Goal: Information Seeking & Learning: Check status

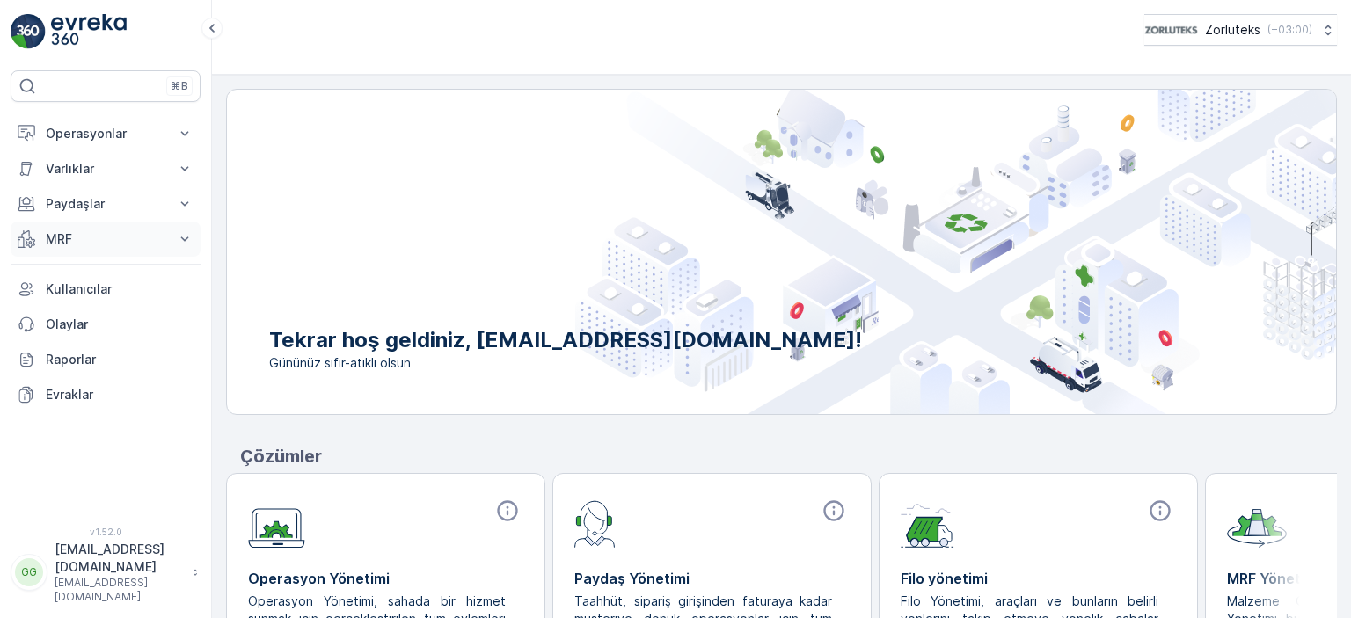
click at [74, 245] on p "MRF" at bounding box center [106, 239] width 120 height 18
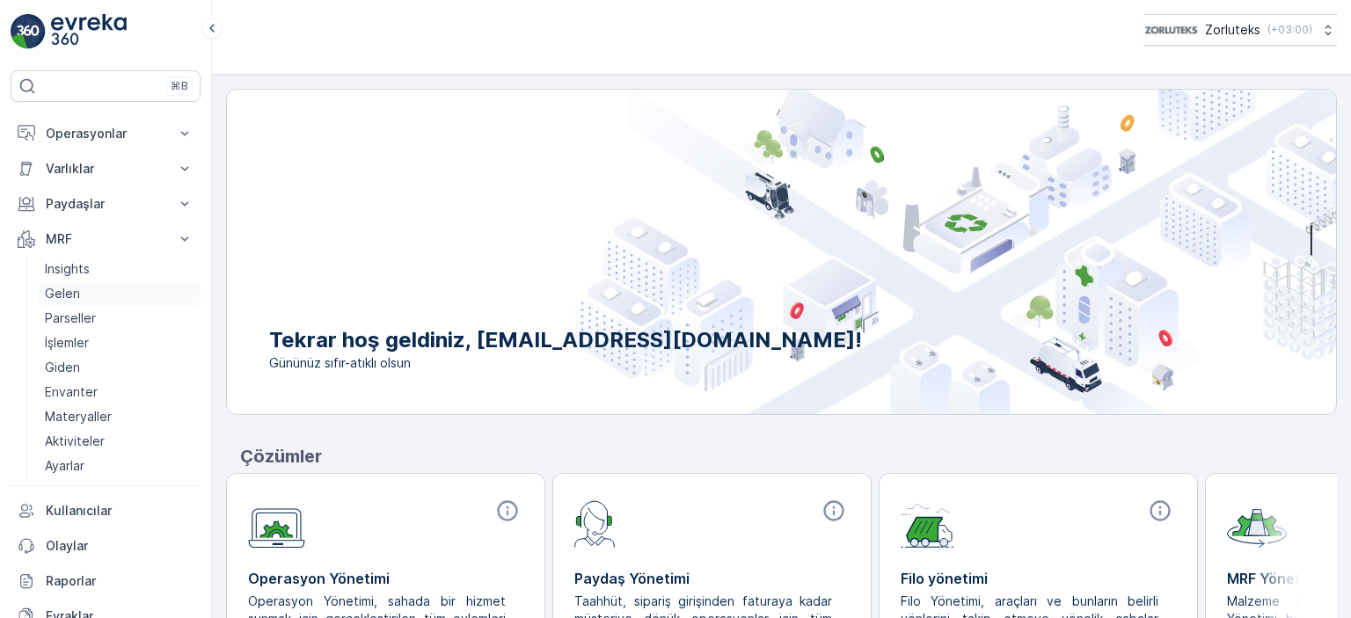
click at [76, 298] on p "Gelen" at bounding box center [62, 294] width 35 height 18
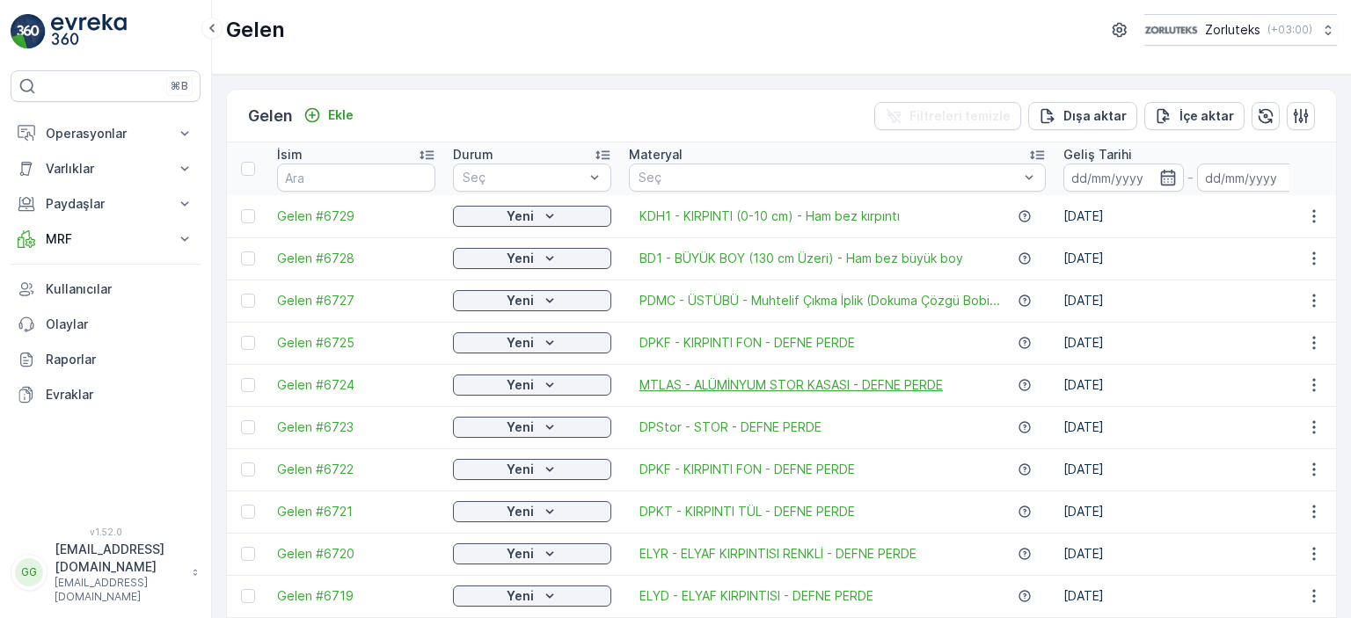
click at [764, 384] on span "MTLAS - ALÜMİNYUM STOR KASASI - DEFNE PERDE" at bounding box center [791, 386] width 303 height 18
click at [719, 332] on td "DPKF - KIRPINTI FON - DEFNE PERDE" at bounding box center [837, 343] width 435 height 42
click at [717, 340] on span "DPKF - KIRPINTI FON - DEFNE PERDE" at bounding box center [748, 343] width 216 height 18
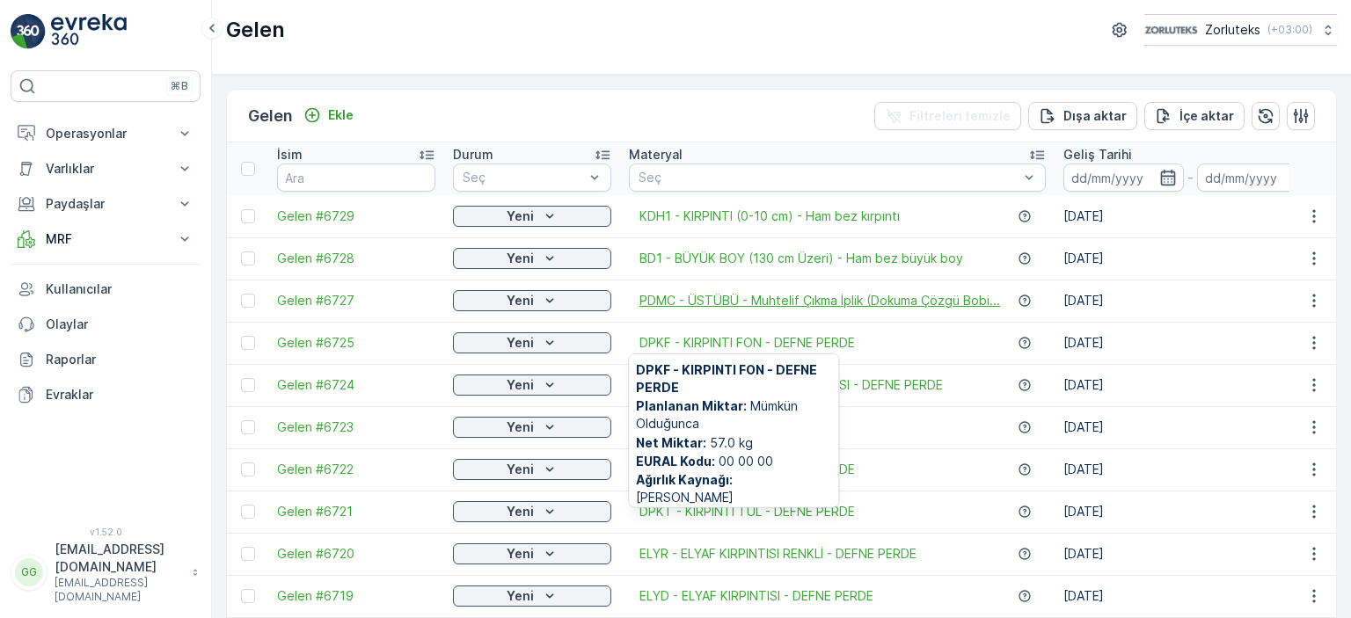
click at [722, 298] on span "PDMC - ÜSTÜBÜ - Muhtelif Çıkma İplik (Dokuma Çözgü Bobi..." at bounding box center [820, 301] width 361 height 18
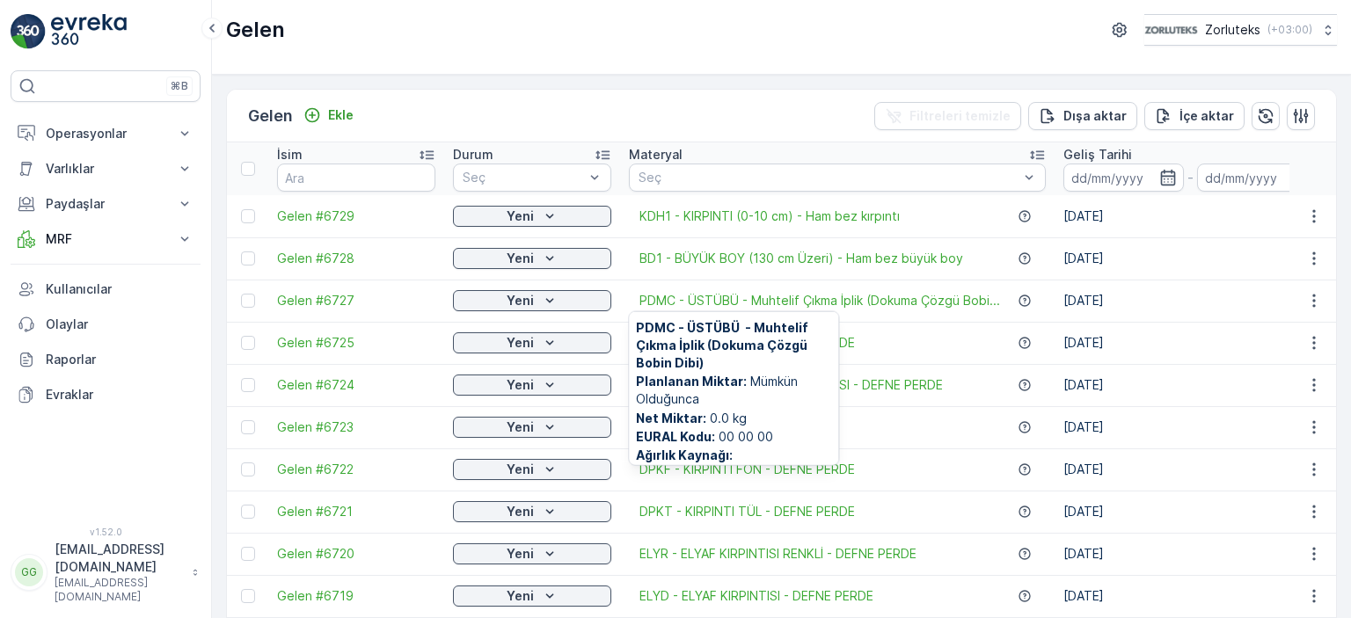
click at [929, 349] on div "DPKF - KIRPINTI FON - DEFNE PERDE" at bounding box center [837, 343] width 417 height 18
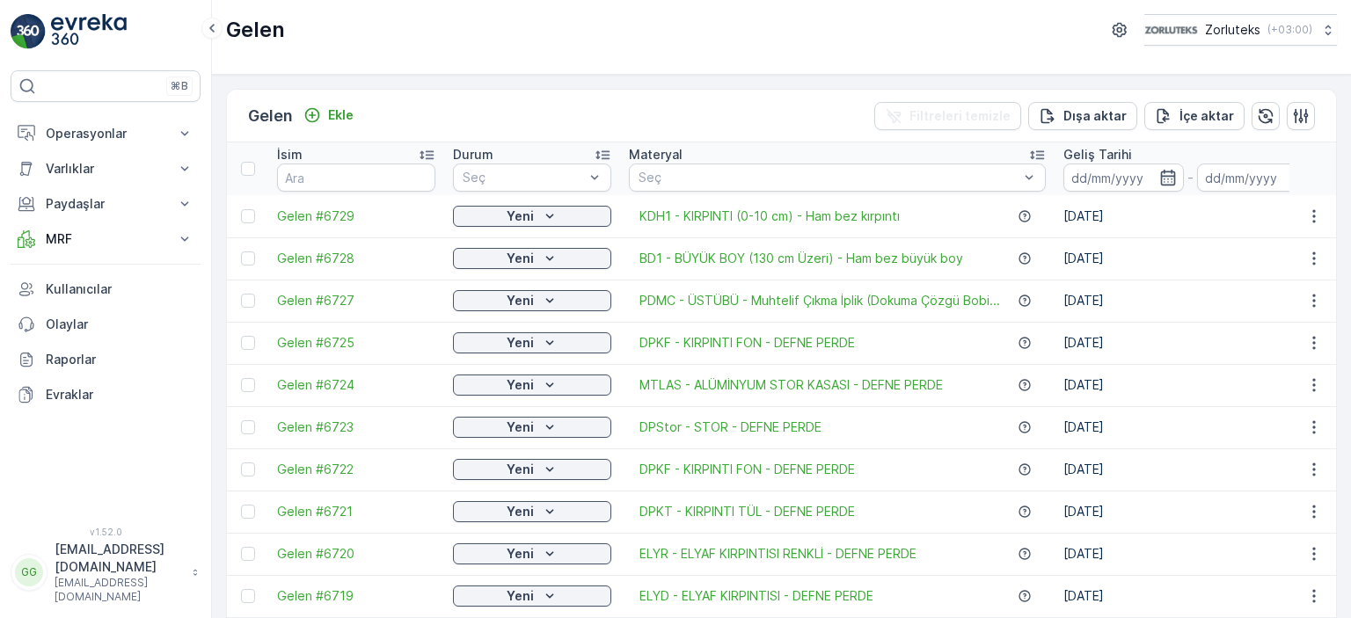
click at [943, 432] on div "DPStor - STOR - DEFNE PERDE" at bounding box center [837, 428] width 417 height 18
click at [932, 439] on td "DPStor - STOR - DEFNE PERDE" at bounding box center [837, 427] width 435 height 42
